Goal: Information Seeking & Learning: Learn about a topic

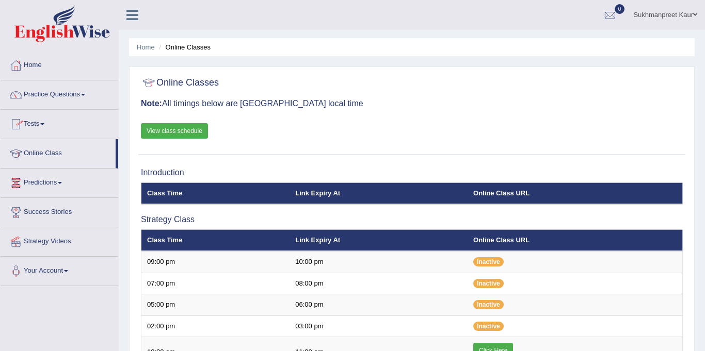
click at [53, 149] on link "Online Class" at bounding box center [58, 152] width 115 height 26
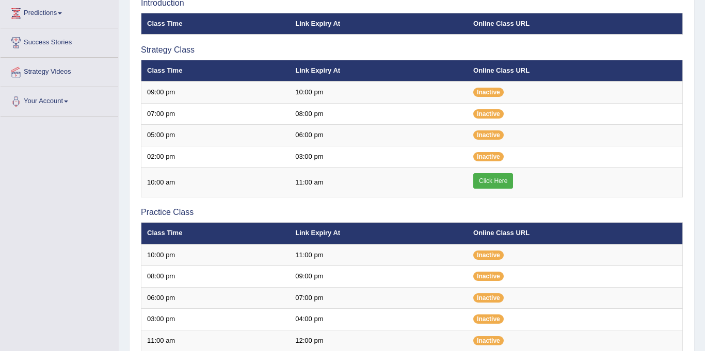
scroll to position [173, 0]
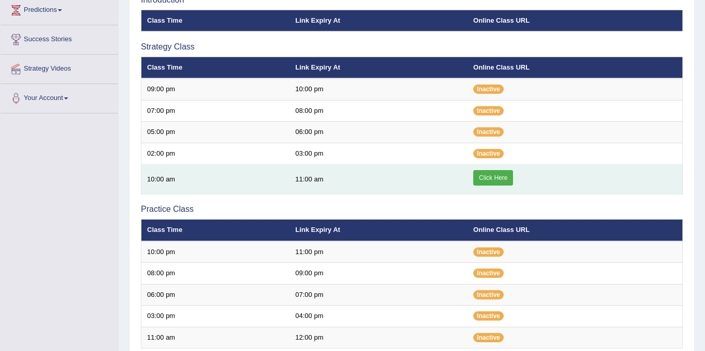
click at [497, 174] on link "Click Here" at bounding box center [493, 177] width 40 height 15
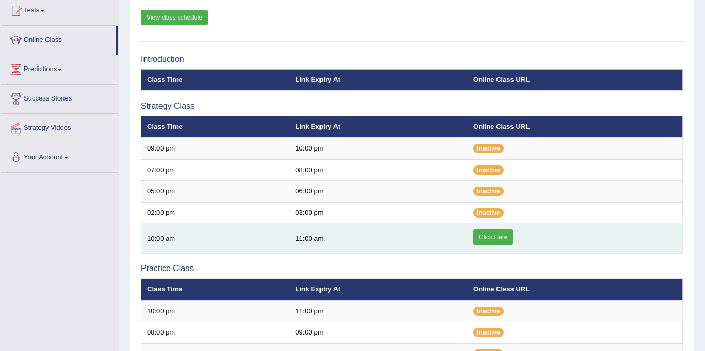
scroll to position [116, 0]
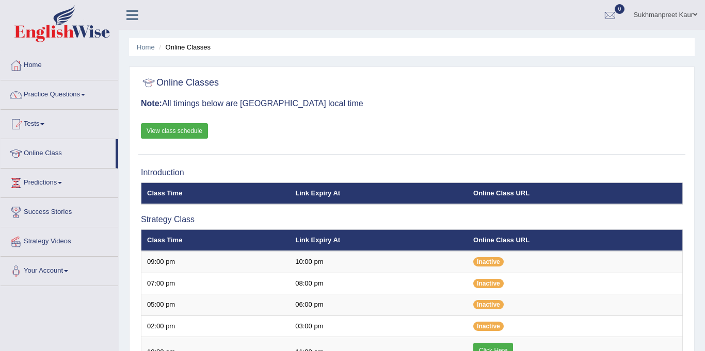
click at [178, 129] on link "View class schedule" at bounding box center [174, 130] width 67 height 15
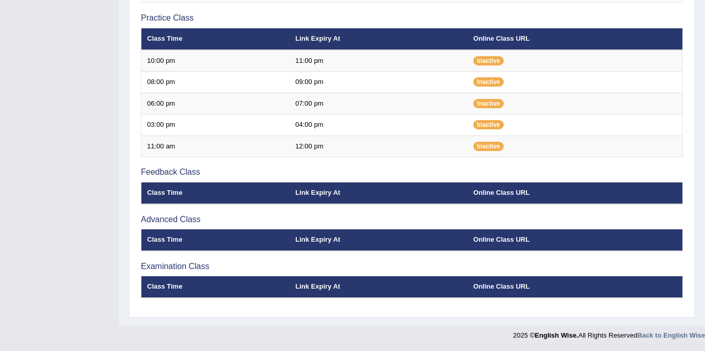
scroll to position [60, 0]
